Goal: Find specific page/section: Find specific page/section

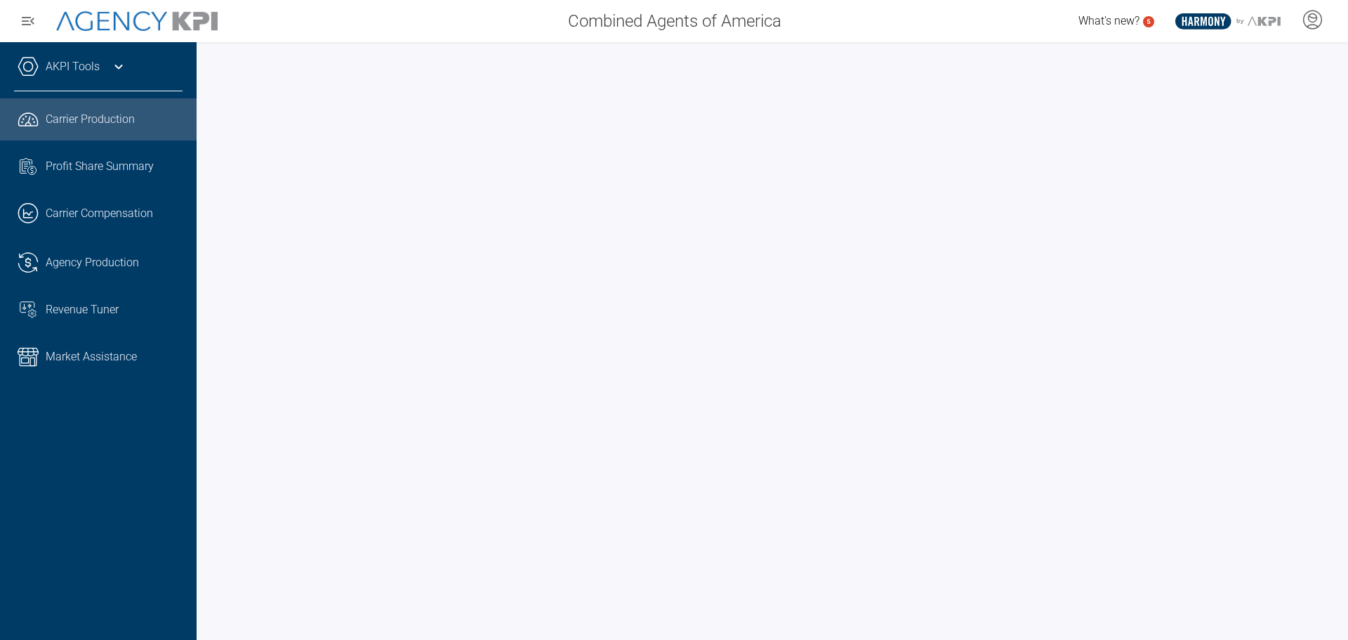
click at [140, 174] on span "Profit Share Summary" at bounding box center [100, 166] width 108 height 17
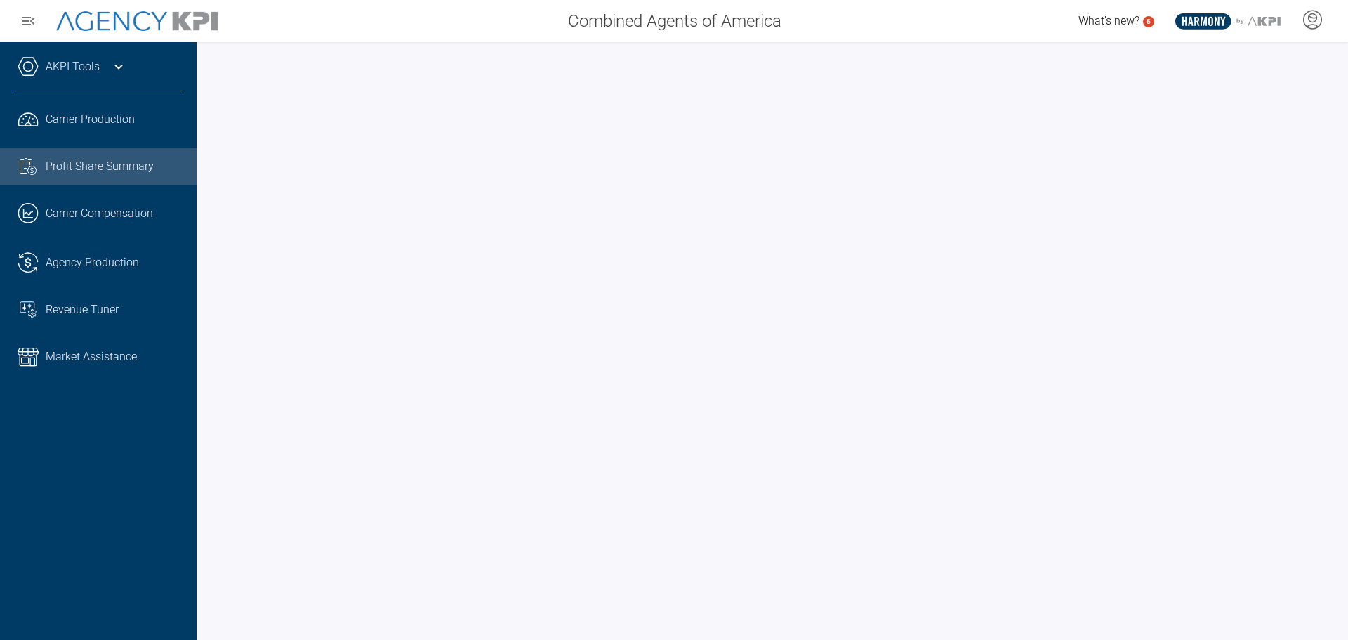
click at [111, 126] on span "Carrier Production" at bounding box center [90, 119] width 89 height 17
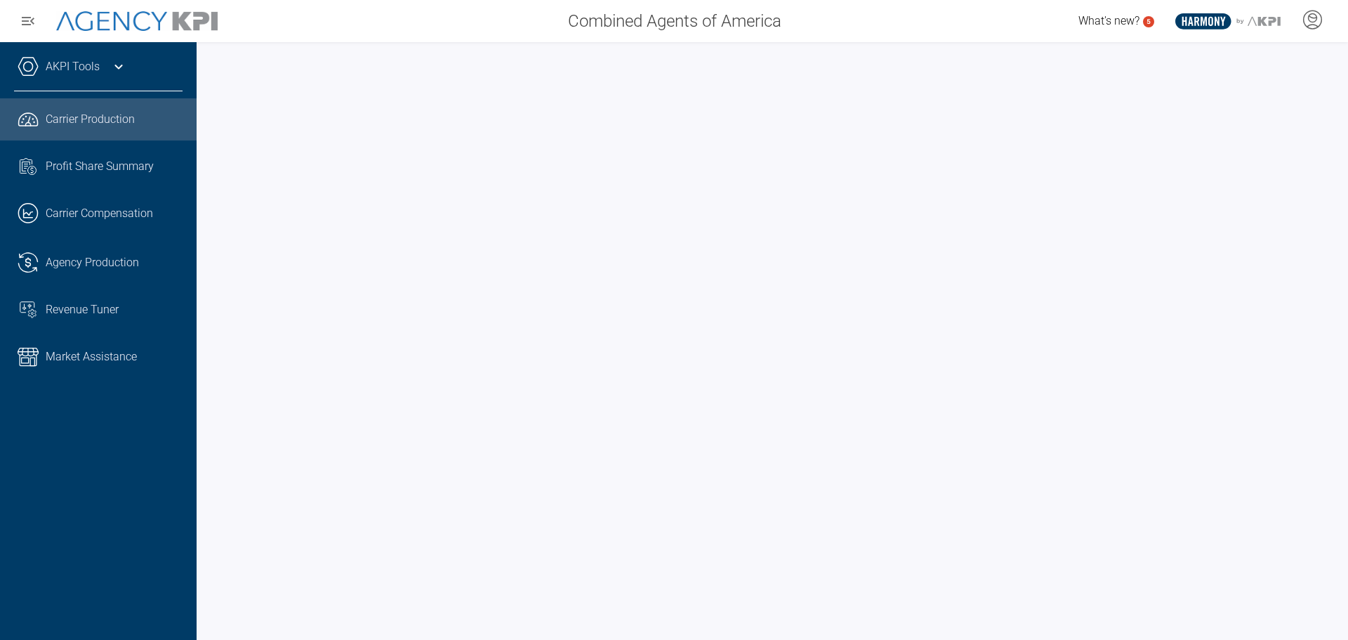
click at [53, 163] on span "Profit Share Summary" at bounding box center [100, 166] width 108 height 17
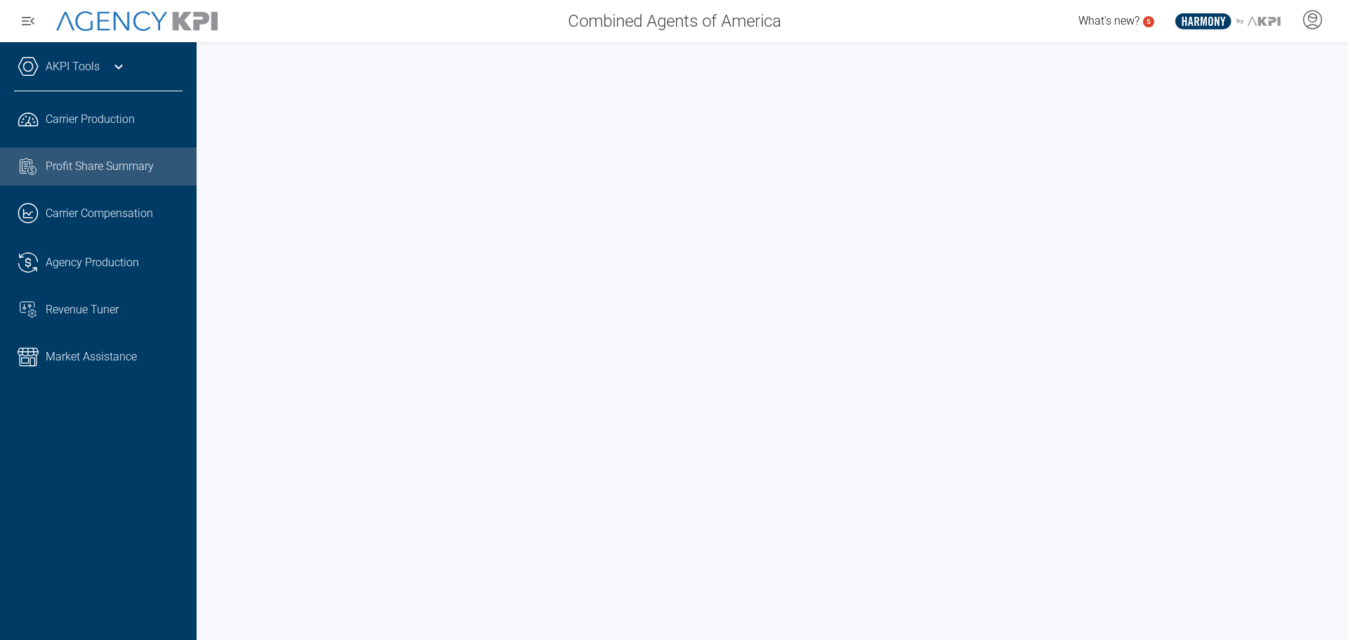
click at [88, 119] on span "Carrier Production" at bounding box center [90, 119] width 89 height 17
